Goal: Information Seeking & Learning: Learn about a topic

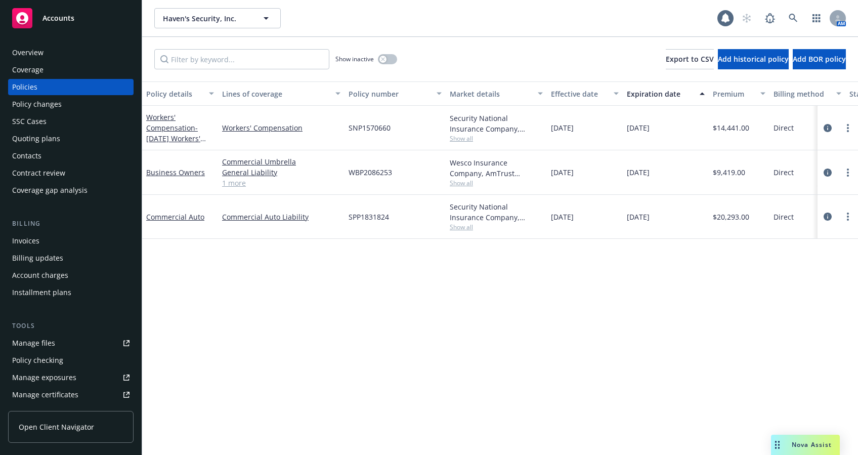
click at [502, 294] on div "Policy details Lines of coverage Policy number Market details Effective date Ex…" at bounding box center [500, 362] width 716 height 562
